Goal: Information Seeking & Learning: Find specific fact

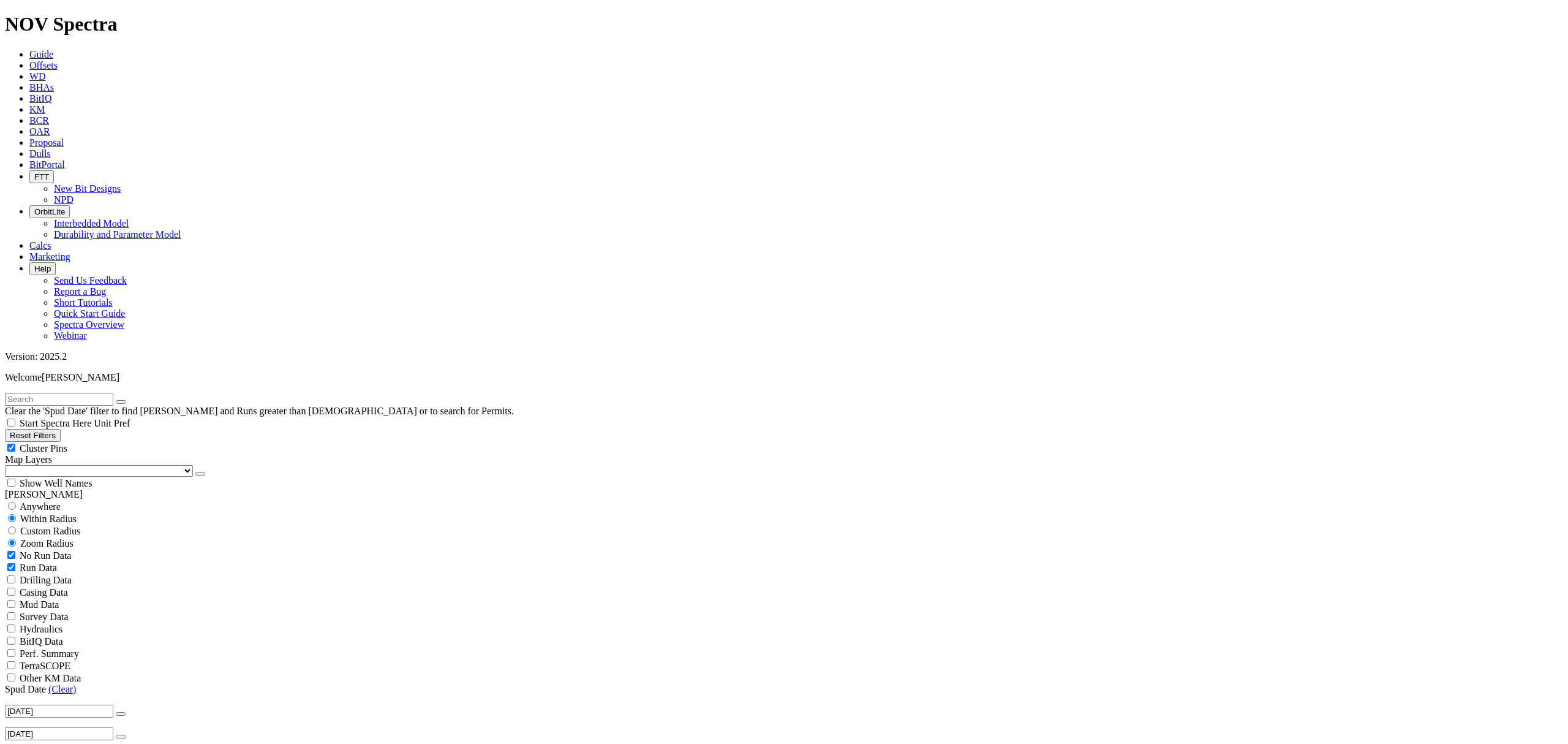
click at [16, 502] on input "radio" at bounding box center [12, 506] width 8 height 8
radio input "true"
radio input "false"
click at [62, 393] on input "text" at bounding box center [59, 399] width 109 height 13
type input "A306190"
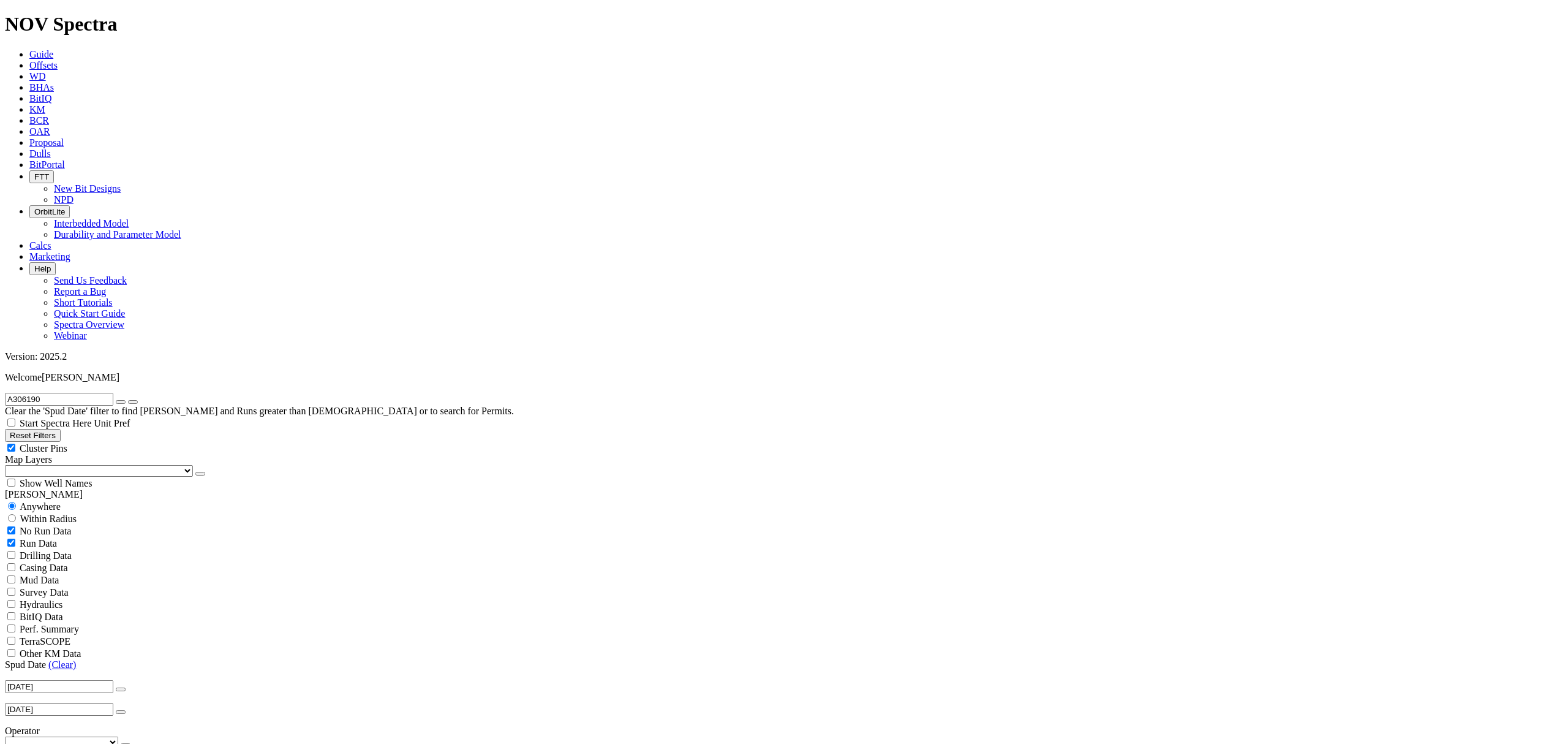
radio input "false"
radio input "true"
type input "A306190"
click at [16, 502] on input "radio" at bounding box center [12, 506] width 8 height 8
radio input "true"
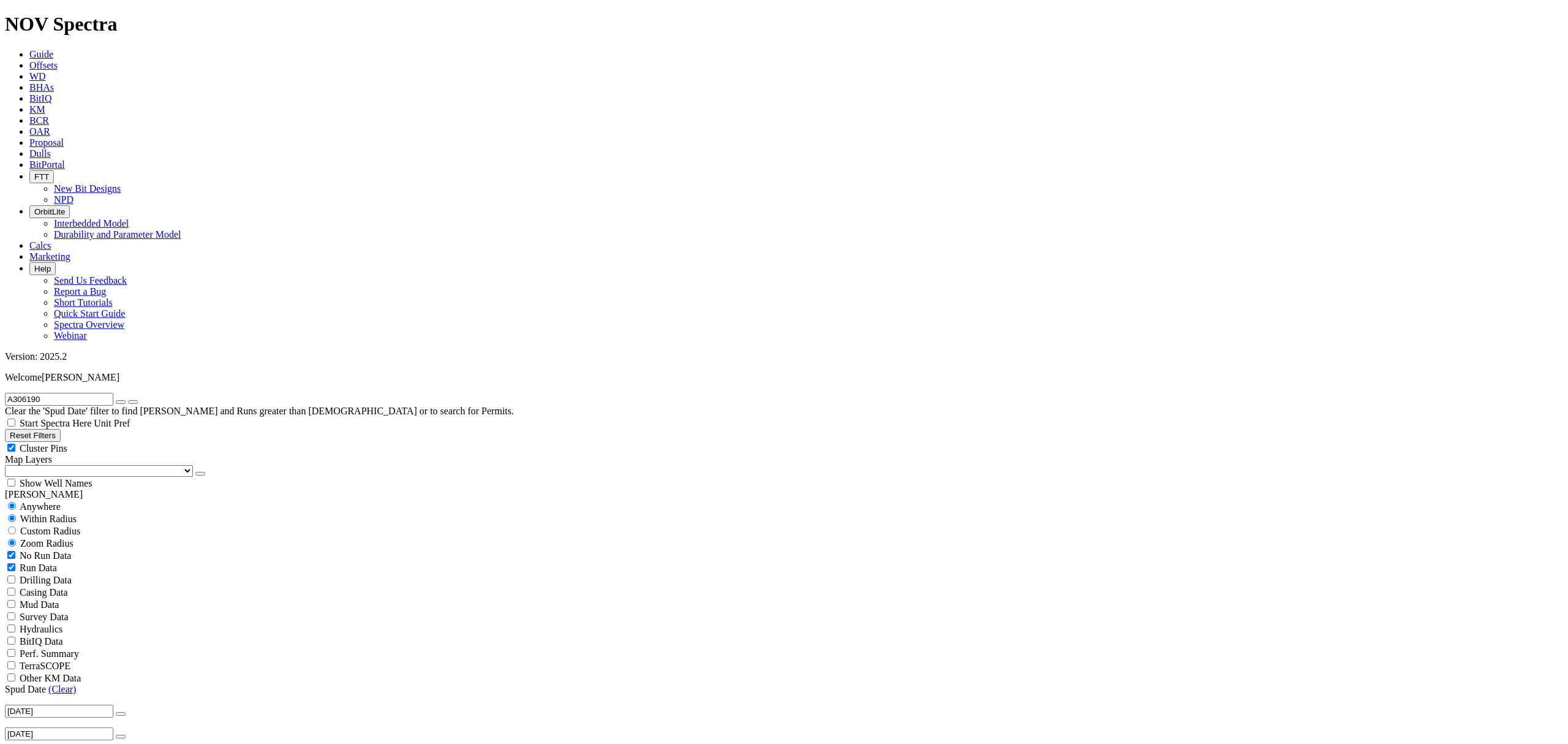
radio input "false"
click at [120, 402] on icon "button" at bounding box center [120, 402] width 0 height 0
radio input "false"
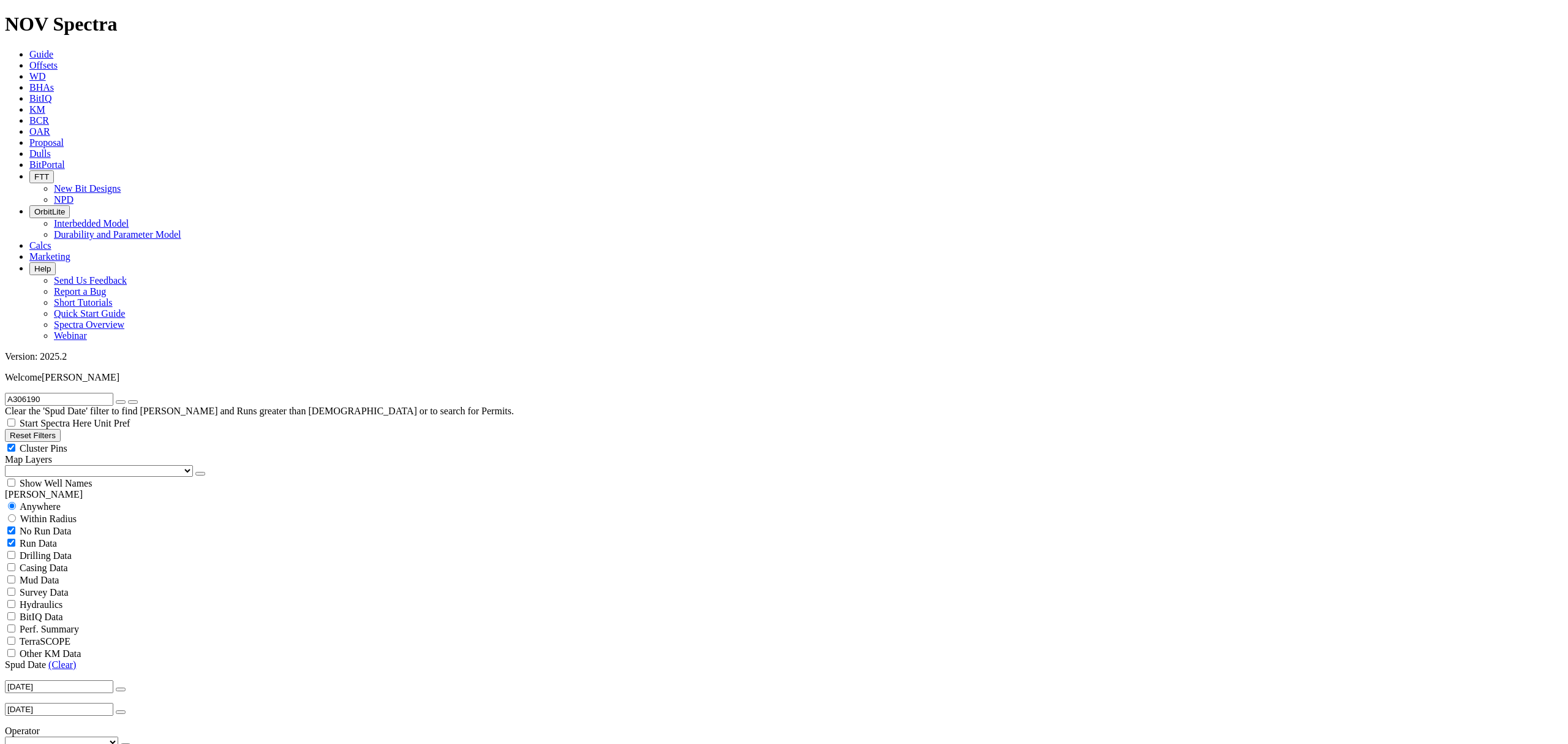
radio input "true"
click at [77, 393] on input "text" at bounding box center [59, 399] width 109 height 13
type input "Prati state"
click at [133, 402] on icon "submit" at bounding box center [133, 402] width 0 height 0
click at [16, 502] on input "radio" at bounding box center [12, 506] width 8 height 8
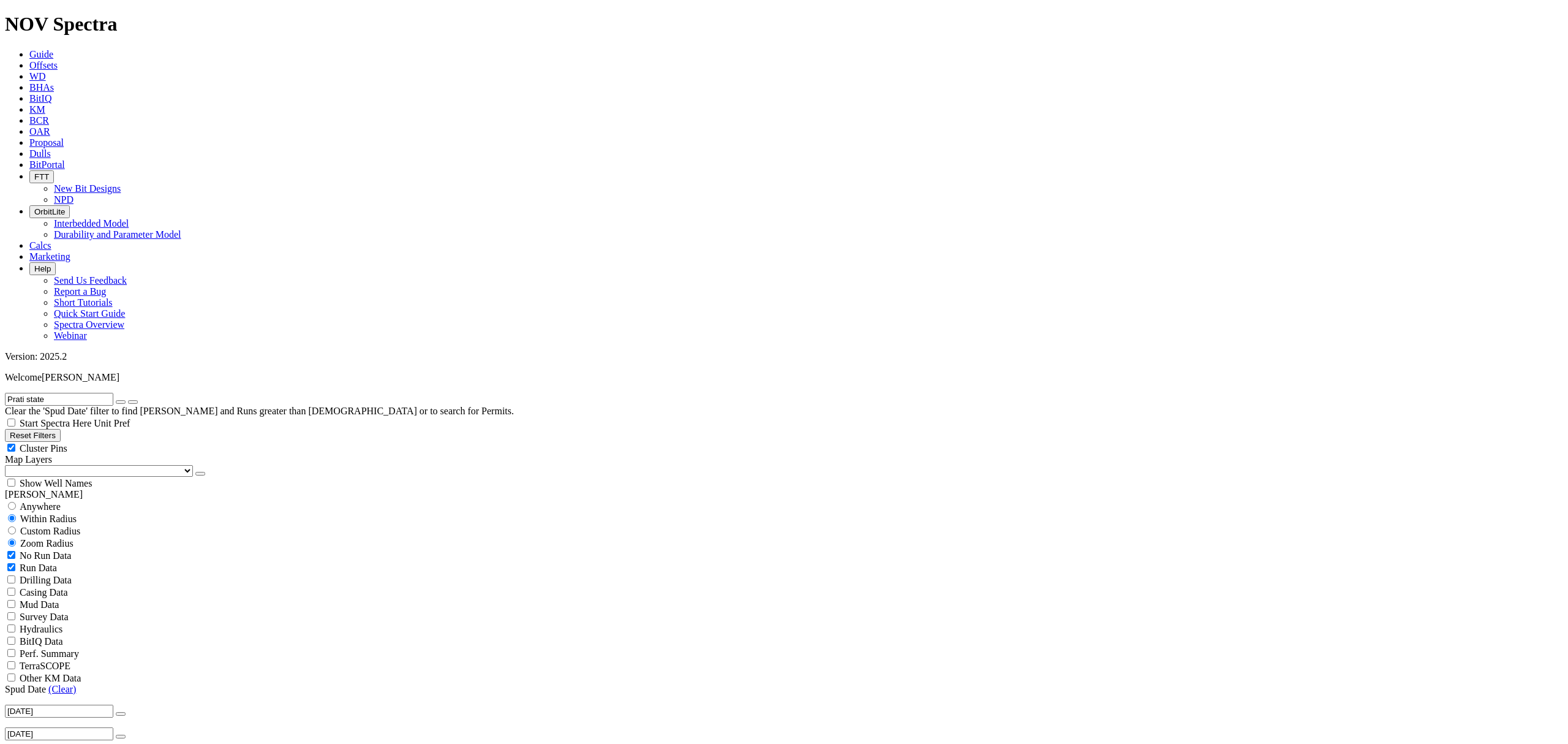
radio input "true"
radio input "false"
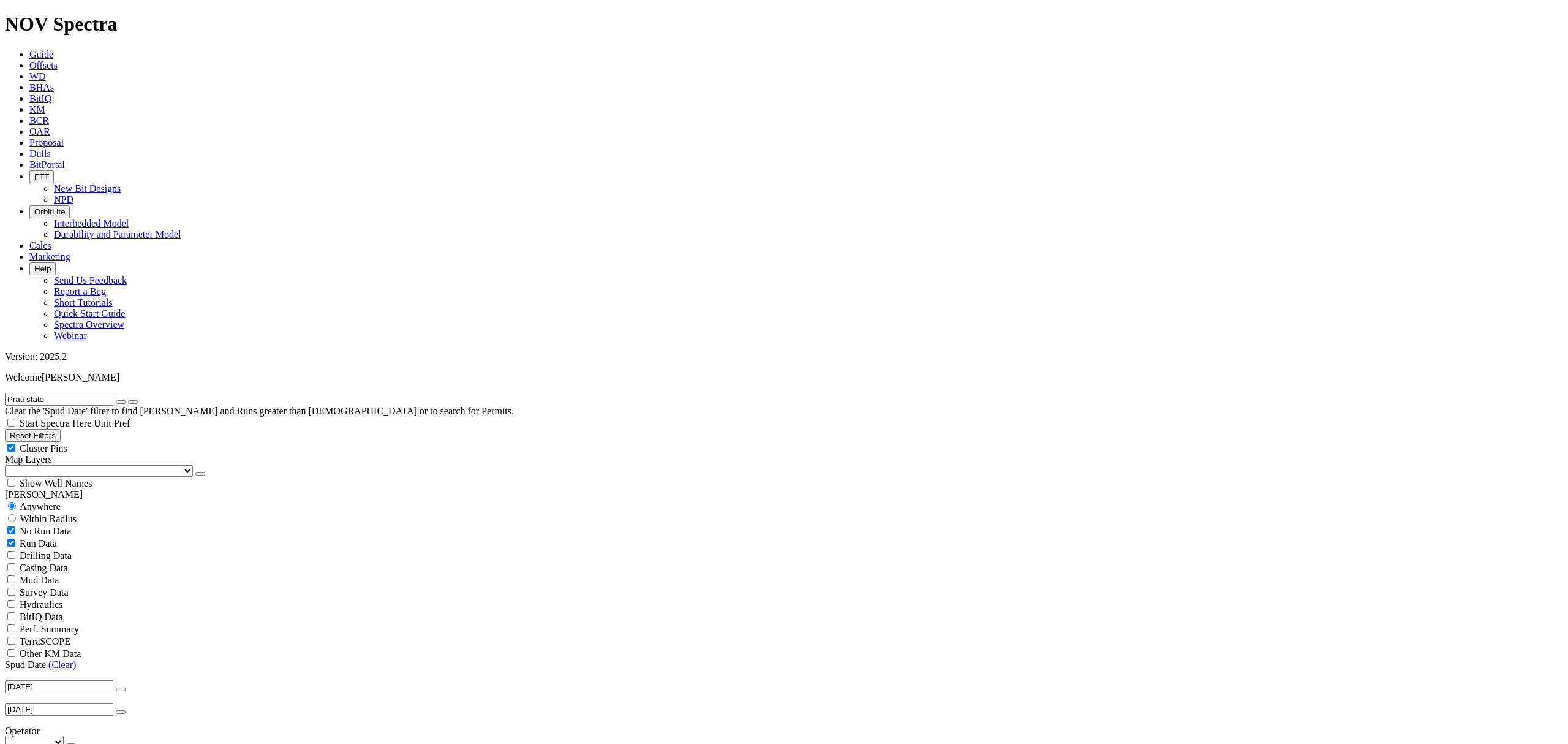
click at [126, 401] on button "button" at bounding box center [120, 402] width 10 height 4
radio input "false"
radio input "true"
click at [35, 393] on input "text" at bounding box center [59, 399] width 109 height 13
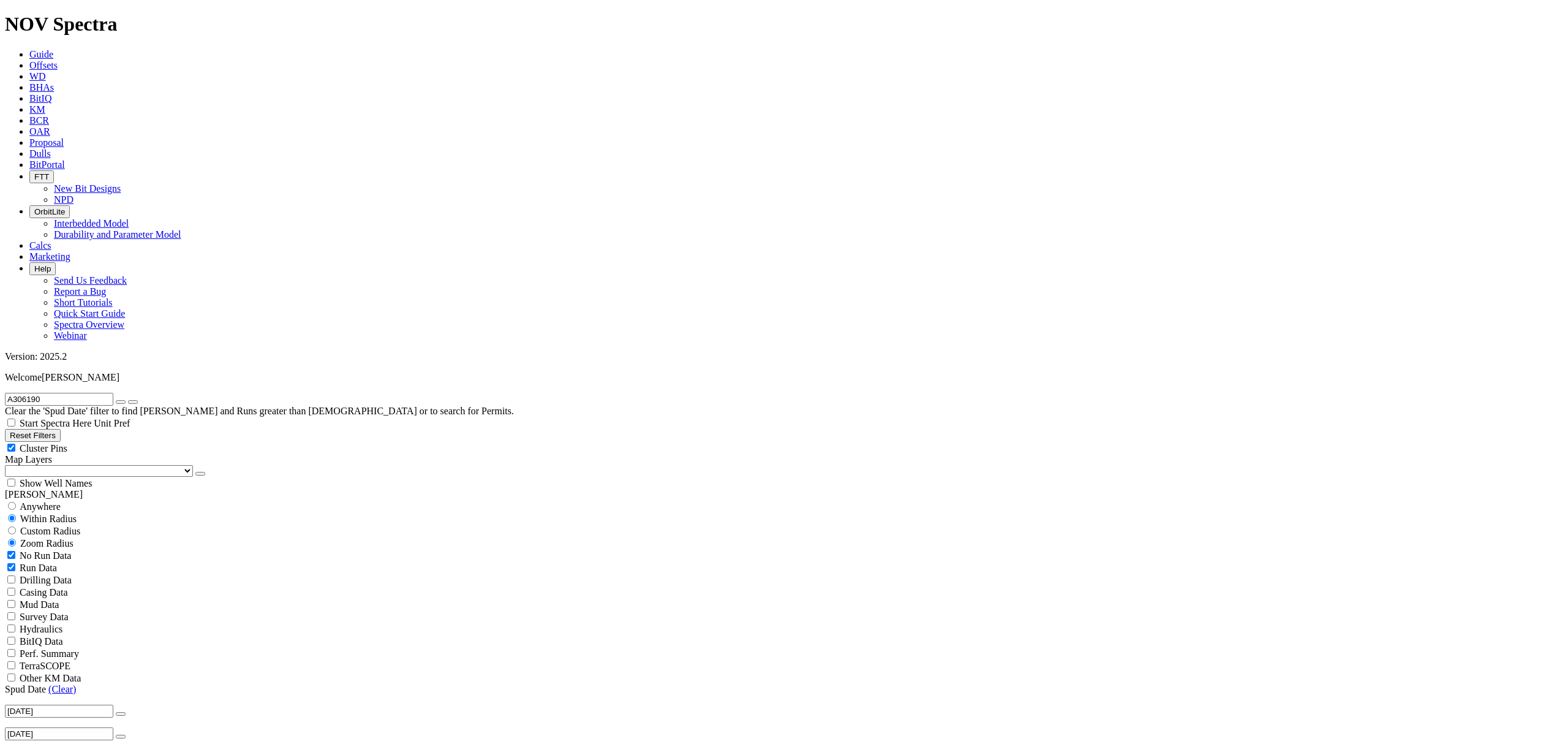
type input "A306190"
click at [138, 401] on button "submit" at bounding box center [133, 402] width 10 height 4
click at [23, 500] on div "Anywhere" at bounding box center [784, 506] width 1558 height 12
radio input "true"
radio input "false"
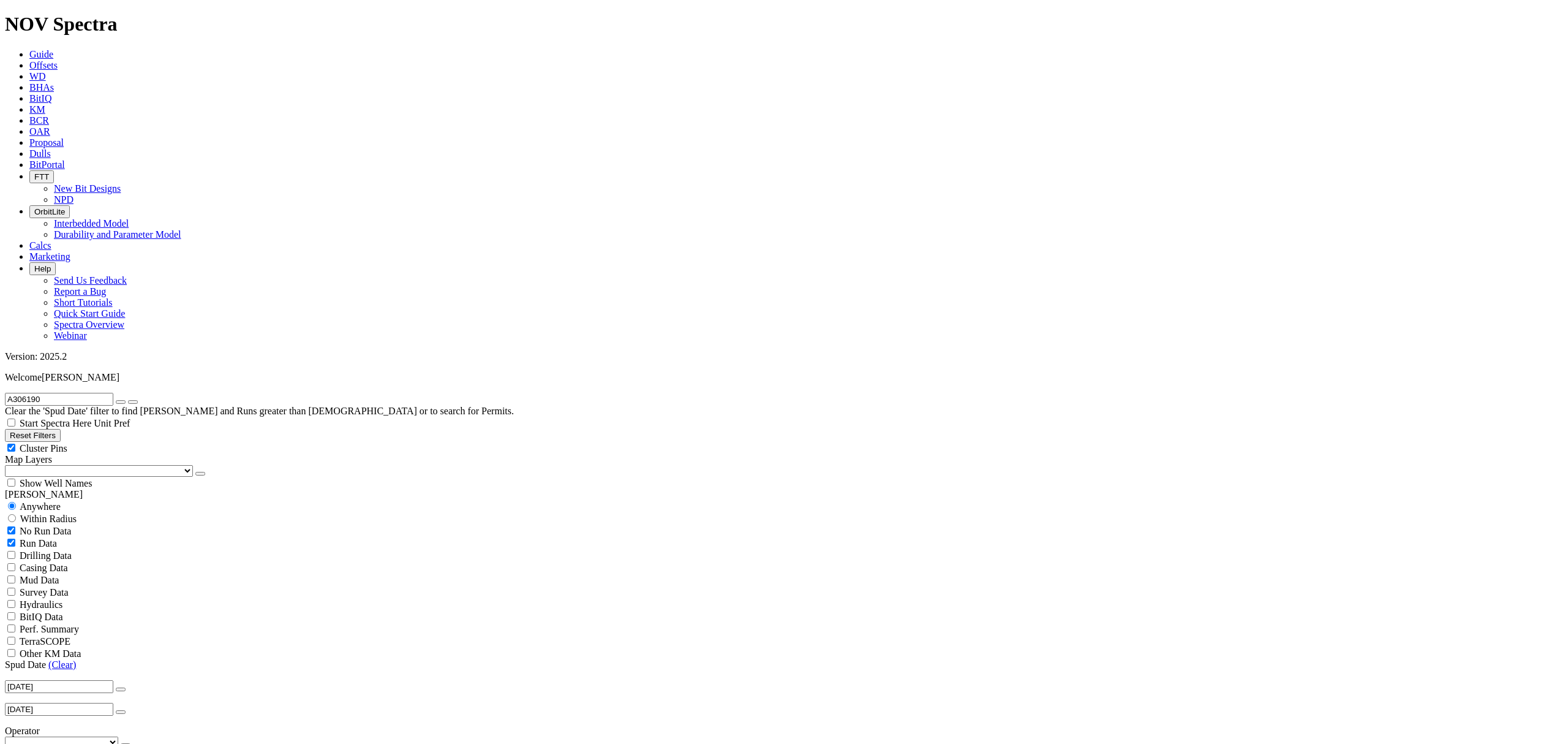
scroll to position [353, 0]
